Goal: Task Accomplishment & Management: Complete application form

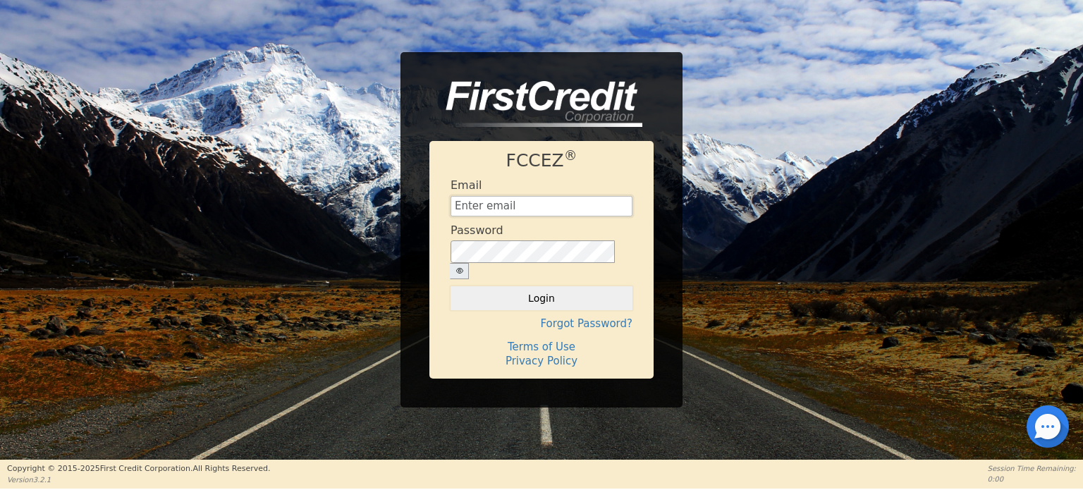
type input "[EMAIL_ADDRESS][DOMAIN_NAME]"
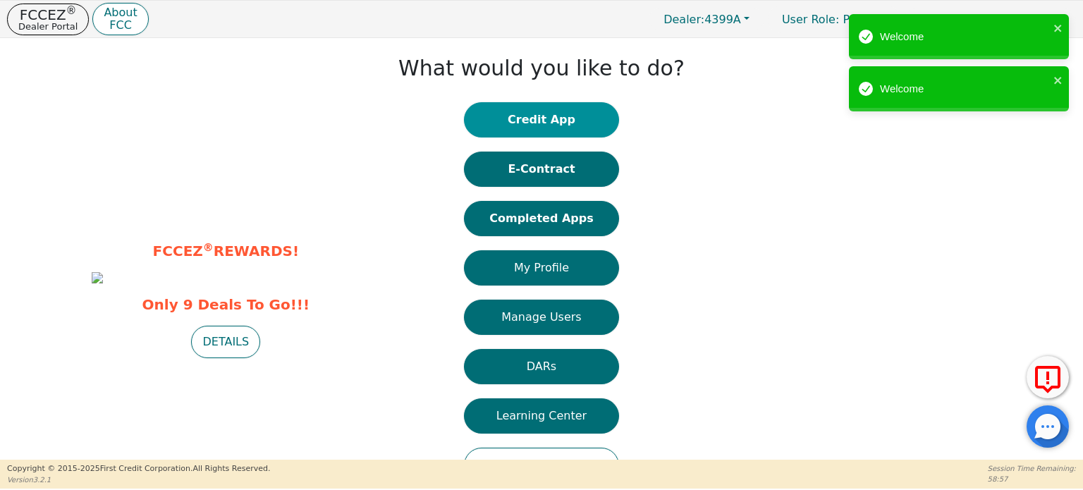
click at [522, 121] on button "Credit App" at bounding box center [541, 119] width 155 height 35
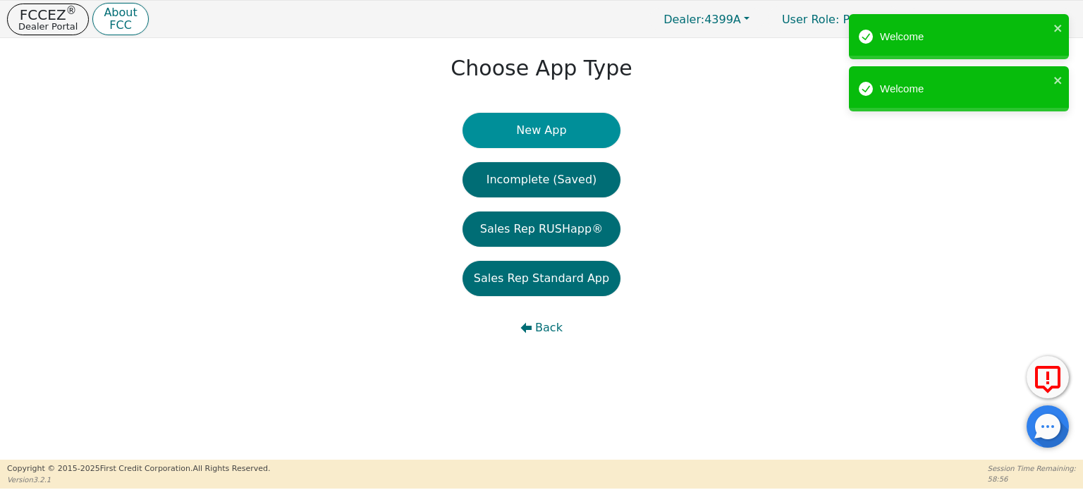
click at [524, 135] on button "New App" at bounding box center [542, 130] width 158 height 35
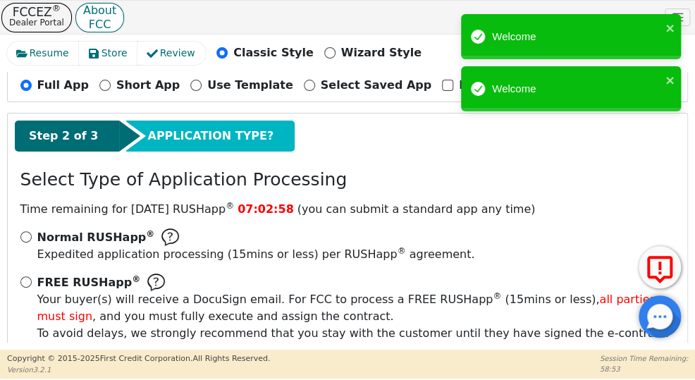
scroll to position [212, 0]
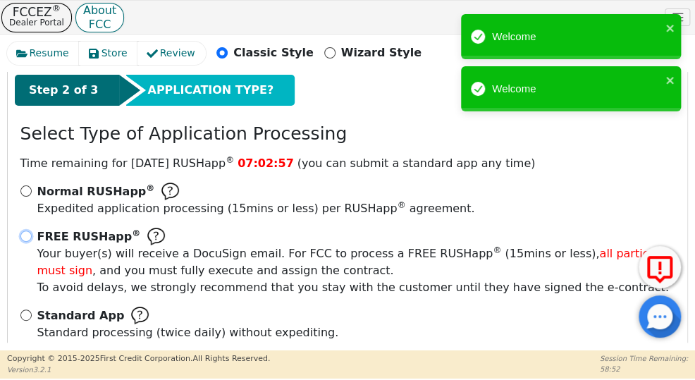
click at [29, 235] on input "FREE RUSHapp ® Your buyer(s) will receive a DocuSign email. For FCC to process …" at bounding box center [25, 236] width 11 height 11
radio input "true"
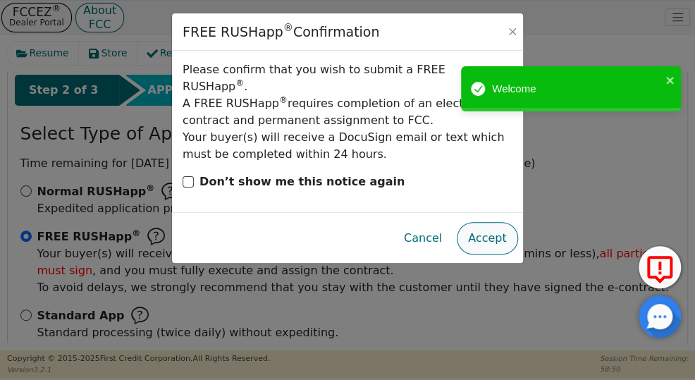
click at [498, 225] on button "Accept" at bounding box center [487, 238] width 61 height 32
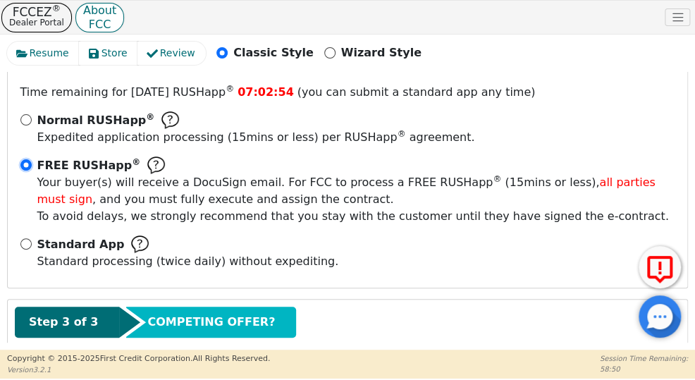
scroll to position [364, 0]
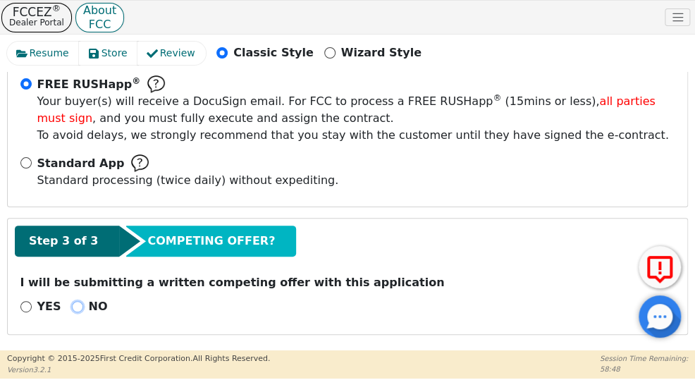
drag, startPoint x: 72, startPoint y: 303, endPoint x: 160, endPoint y: 303, distance: 88.2
click at [72, 303] on input "NO" at bounding box center [77, 306] width 11 height 11
radio input "true"
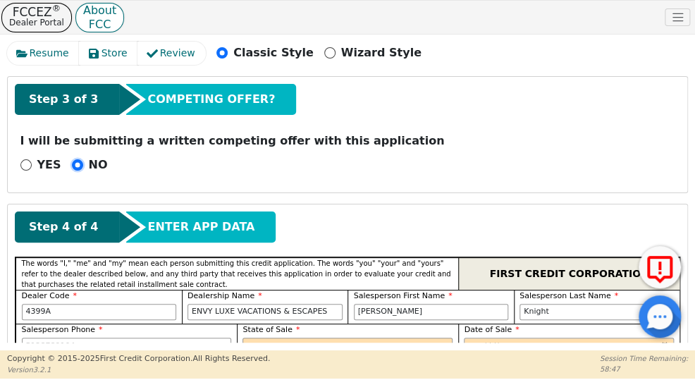
scroll to position [646, 0]
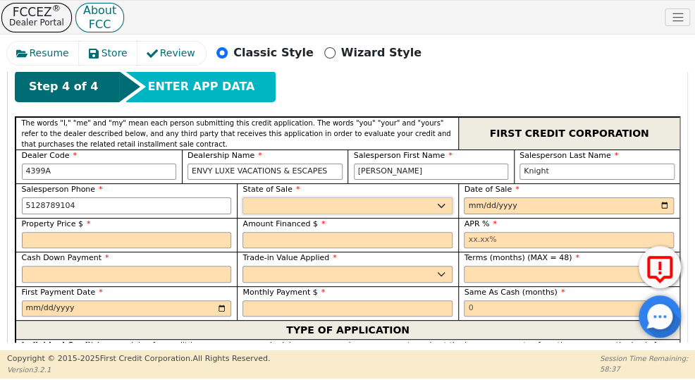
click at [282, 200] on select "AK AL AR AZ CA CO CT DC DE FL [GEOGRAPHIC_DATA] HI IA ID IL IN KS [GEOGRAPHIC_D…" at bounding box center [348, 205] width 210 height 17
select select "[GEOGRAPHIC_DATA]"
drag, startPoint x: 282, startPoint y: 200, endPoint x: 316, endPoint y: 204, distance: 34.0
click at [282, 200] on select "AK AL AR AZ CA CO CT DC DE FL [GEOGRAPHIC_DATA] HI IA ID IL IN KS [GEOGRAPHIC_D…" at bounding box center [348, 205] width 210 height 17
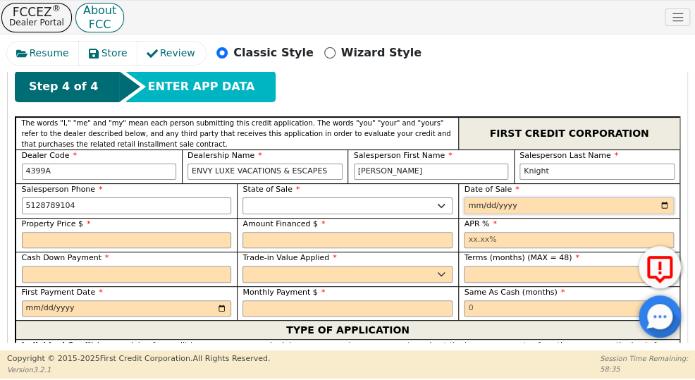
click at [498, 197] on input "date" at bounding box center [569, 205] width 210 height 17
click at [663, 202] on input "date" at bounding box center [569, 205] width 210 height 17
type input "[DATE]"
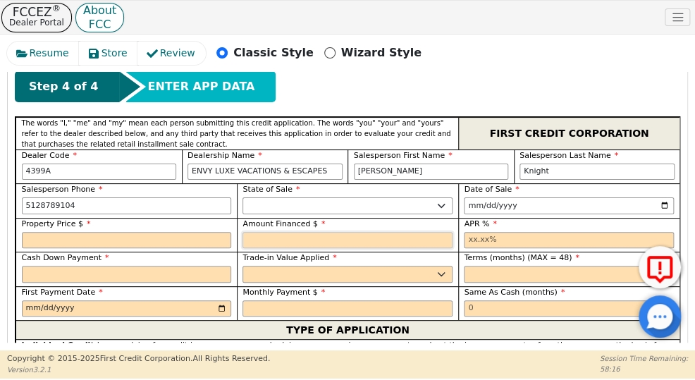
click at [340, 242] on input "text" at bounding box center [348, 240] width 210 height 17
click at [482, 238] on input "text" at bounding box center [569, 240] width 210 height 17
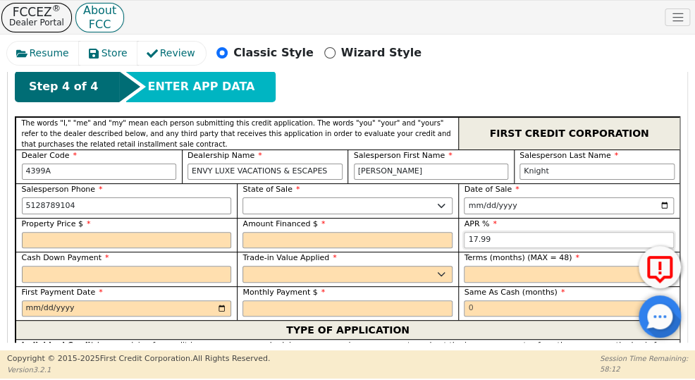
type input "17.99"
click at [262, 271] on select "Yes No" at bounding box center [348, 274] width 210 height 17
select select "n"
click at [243, 266] on select "Yes No" at bounding box center [348, 274] width 210 height 17
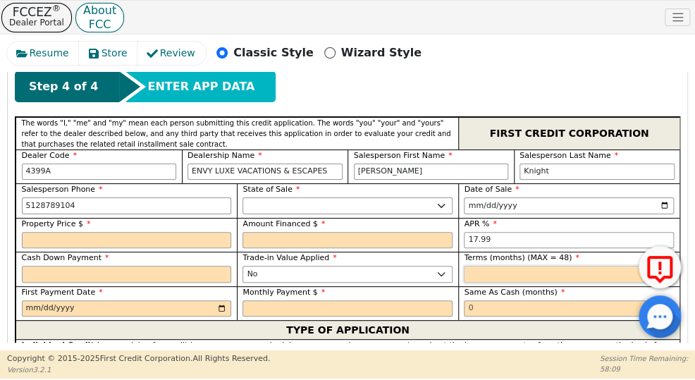
click at [556, 266] on input "text" at bounding box center [569, 274] width 210 height 17
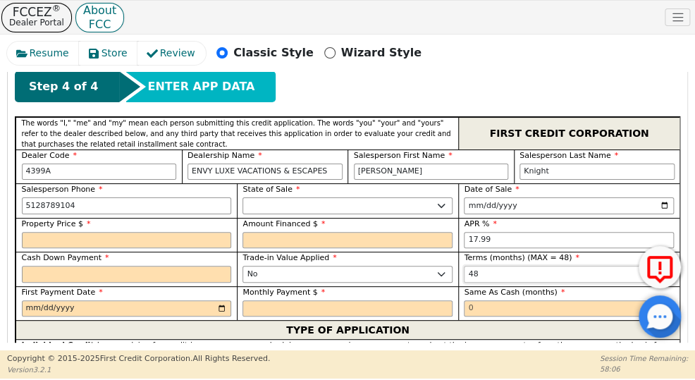
type input "48"
click at [218, 305] on input "date" at bounding box center [127, 308] width 210 height 17
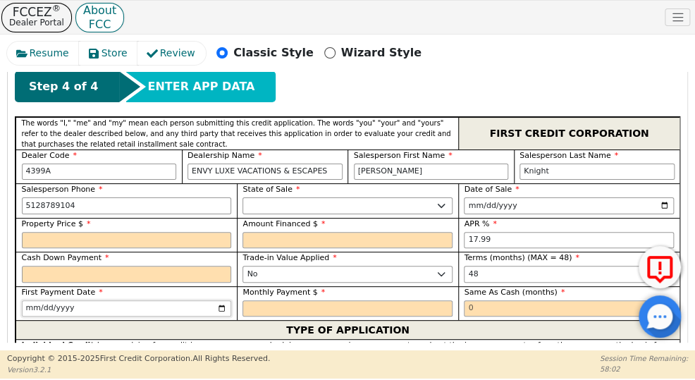
type input "[DATE]"
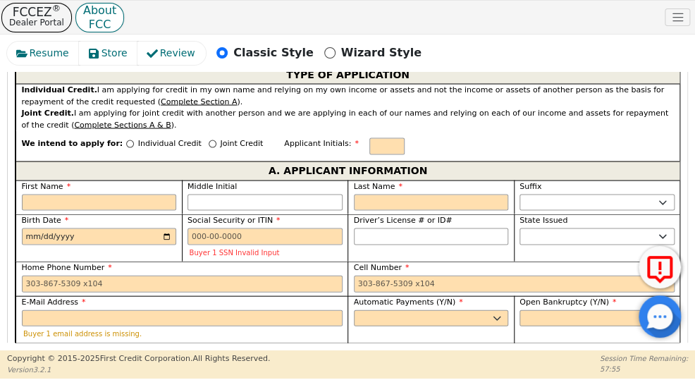
scroll to position [858, 0]
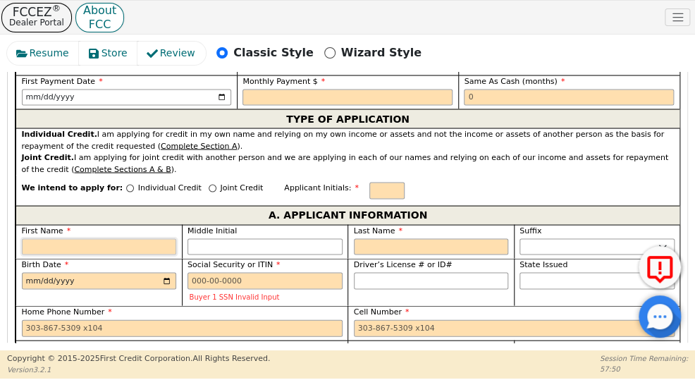
click at [34, 243] on input "First Name" at bounding box center [99, 246] width 155 height 17
paste input "[PERSON_NAME]"
type input "[PERSON_NAME]"
type input "L"
type input "[PERSON_NAME]"
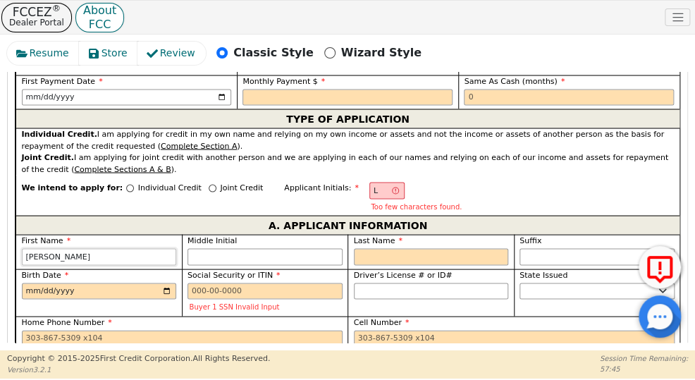
type input "[PERSON_NAME]"
click at [200, 250] on input "Middle Initial" at bounding box center [265, 256] width 155 height 17
type input "LK"
type input "K"
type input "[PERSON_NAME]"
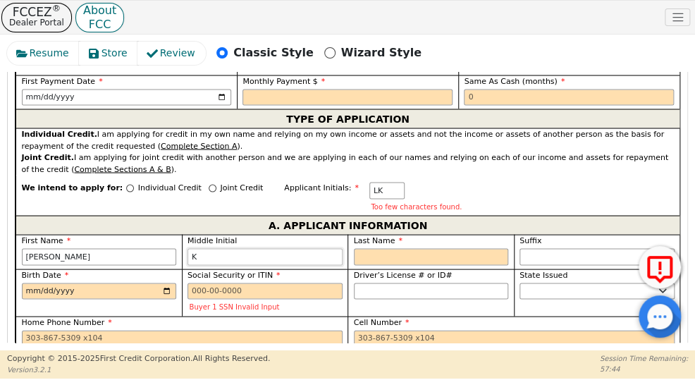
type input "K"
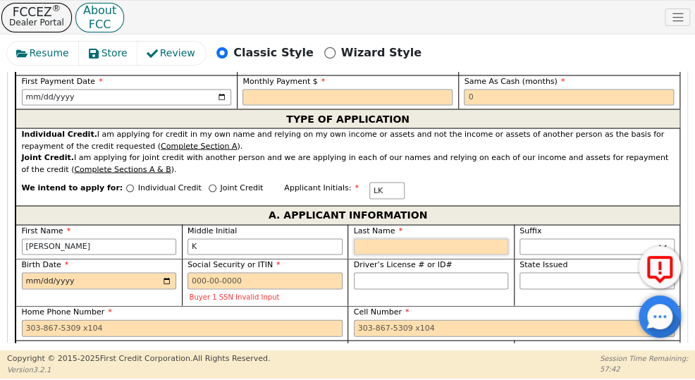
click at [366, 238] on input "Last Name" at bounding box center [431, 246] width 155 height 17
click at [411, 240] on input "Last Name" at bounding box center [431, 246] width 155 height 17
paste input "[PERSON_NAME]"
type input "LKG"
type input "[PERSON_NAME]"
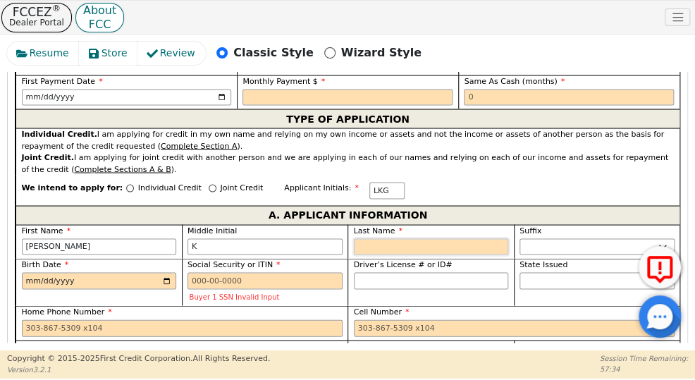
type input "[PERSON_NAME]"
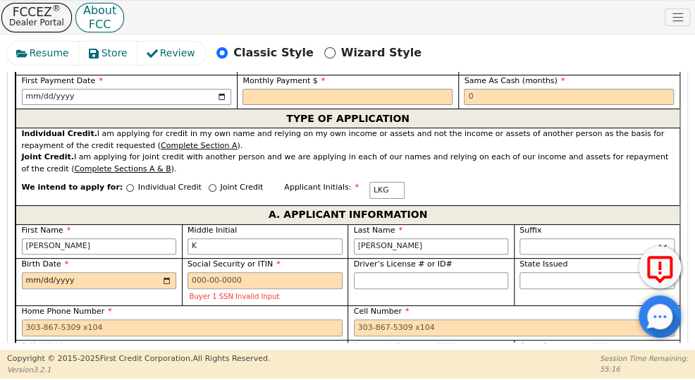
click at [672, 61] on div "Resume Store Review Classic Style Wizard Style" at bounding box center [347, 57] width 681 height 30
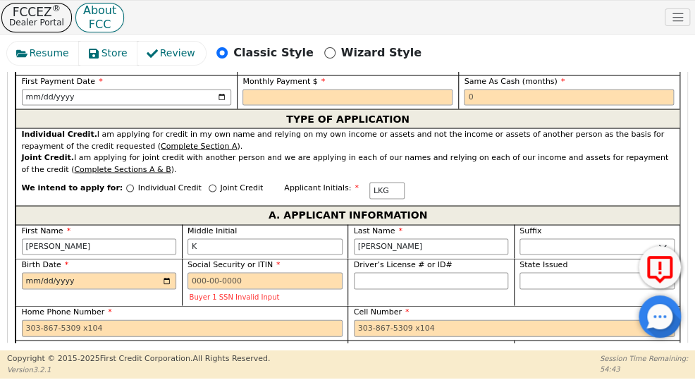
scroll to position [717, 0]
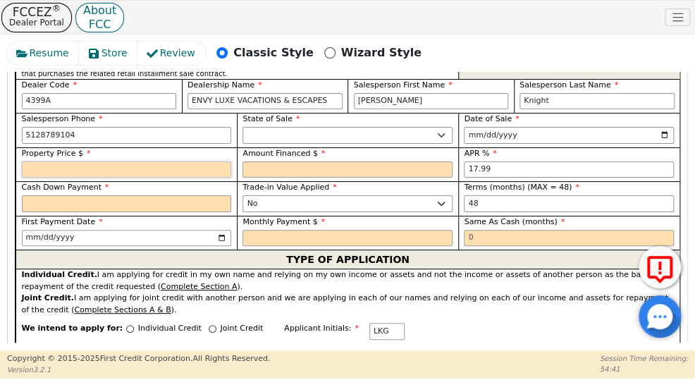
click at [213, 166] on input "text" at bounding box center [127, 170] width 210 height 17
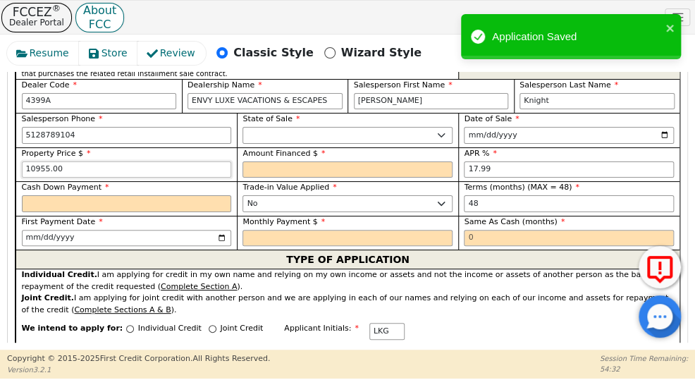
type input "10955.00"
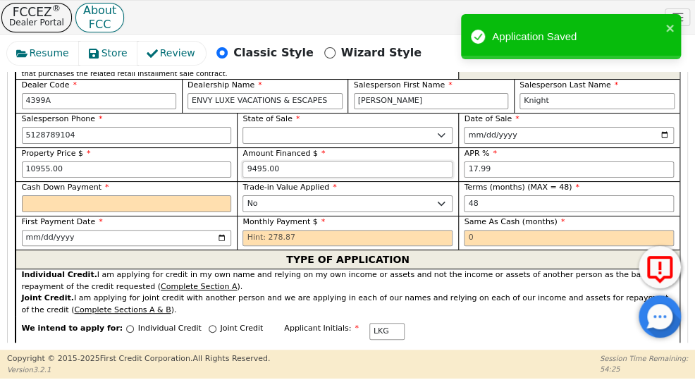
type input "9495.00"
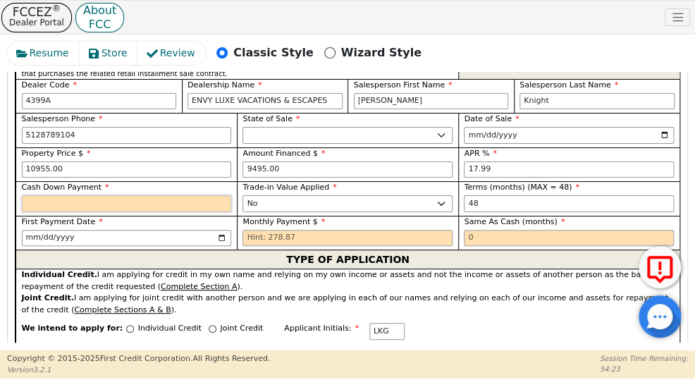
click at [90, 202] on input "text" at bounding box center [127, 203] width 210 height 17
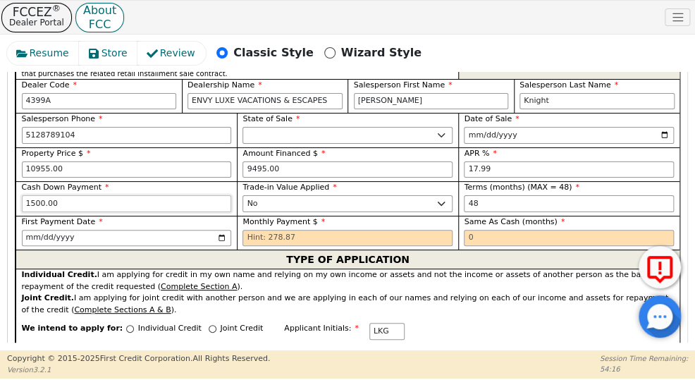
type input "1500.00"
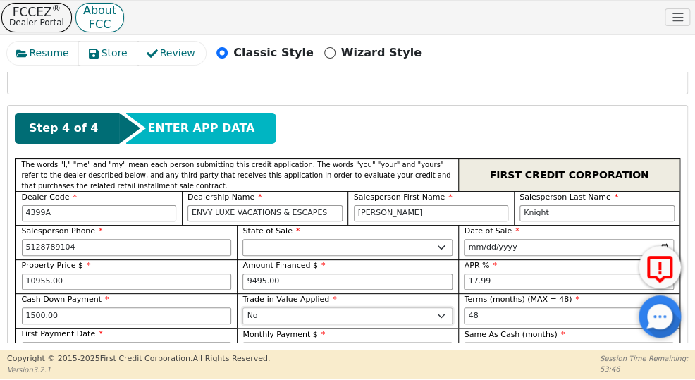
scroll to position [646, 0]
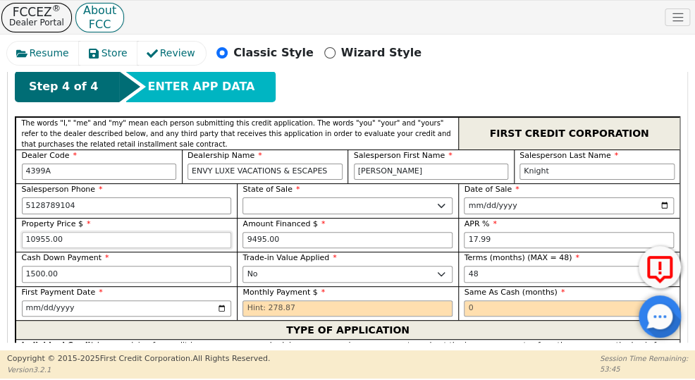
click at [118, 238] on input "10955.00" at bounding box center [127, 240] width 210 height 17
type input "4995.00"
type input "3495.00"
